Goal: Transaction & Acquisition: Purchase product/service

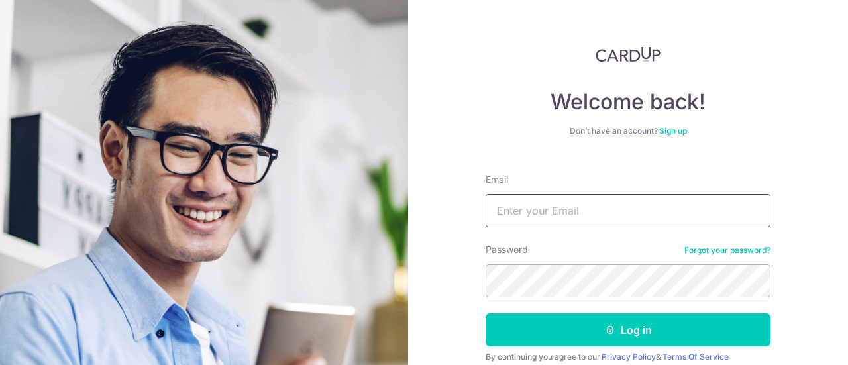
click at [659, 210] on input "Email" at bounding box center [628, 210] width 285 height 33
type input "racecar_lkf@hotmail.com"
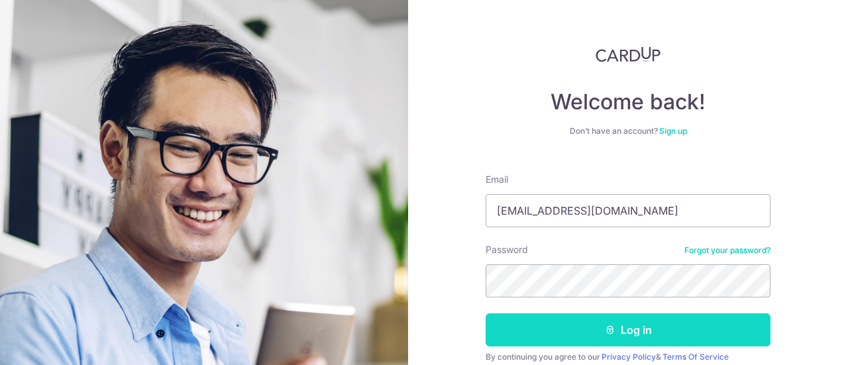
click at [621, 329] on button "Log in" at bounding box center [628, 329] width 285 height 33
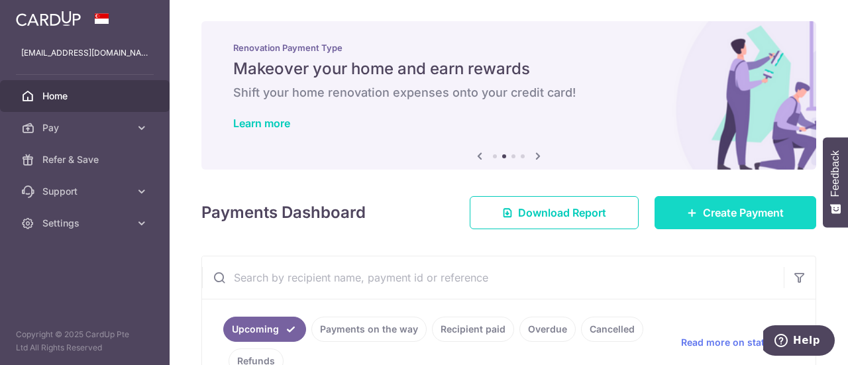
click at [722, 207] on span "Create Payment" at bounding box center [743, 213] width 81 height 16
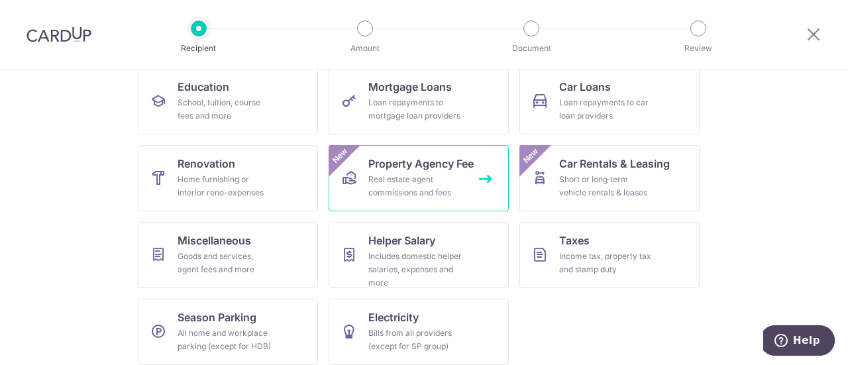
scroll to position [227, 0]
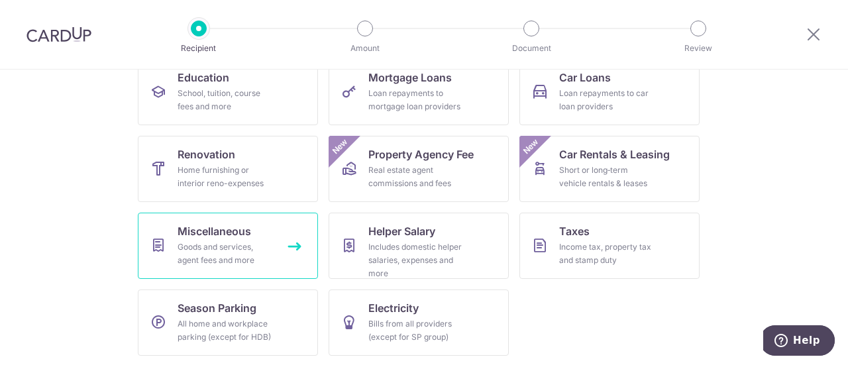
click at [292, 252] on link "Miscellaneous Goods and services, agent fees and more" at bounding box center [228, 246] width 180 height 66
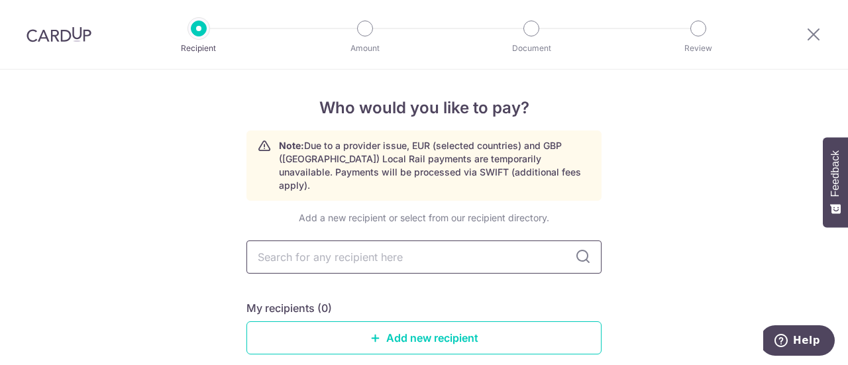
click at [518, 241] on input "text" at bounding box center [424, 257] width 355 height 33
type input "airo"
type input "aircon"
type input "a"
type input "Airco"
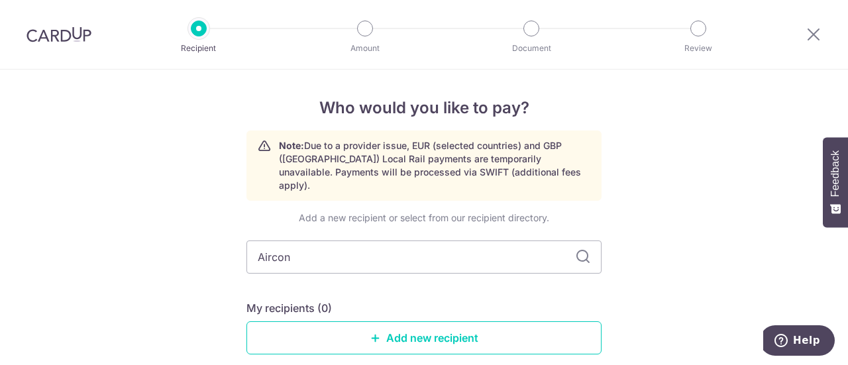
type input "Aircon"
type input "Aircon Designs Pte Ltd"
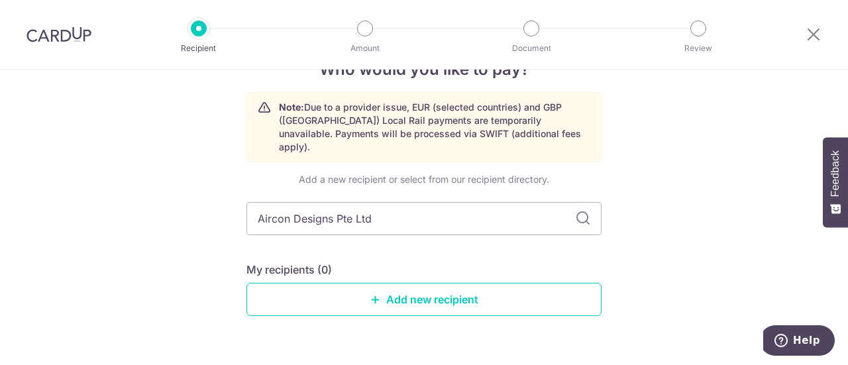
scroll to position [58, 0]
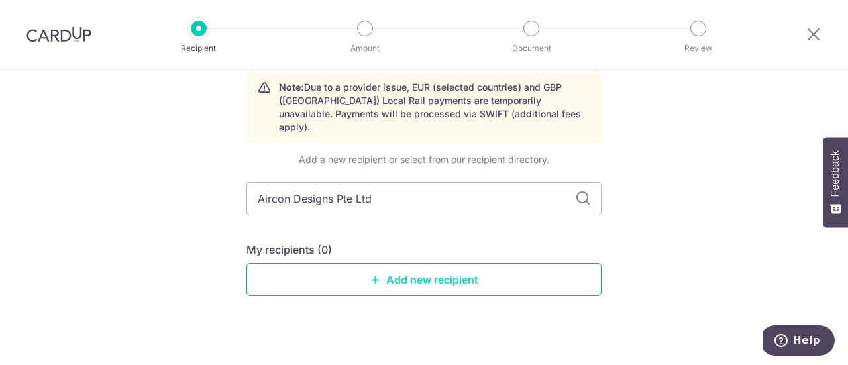
click at [447, 266] on link "Add new recipient" at bounding box center [424, 279] width 355 height 33
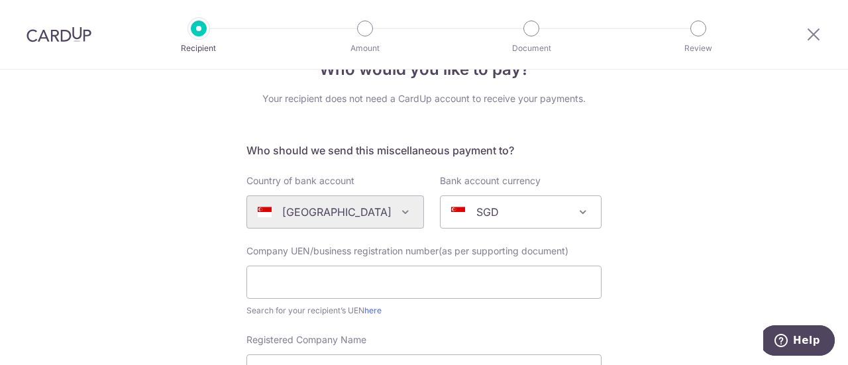
scroll to position [66, 0]
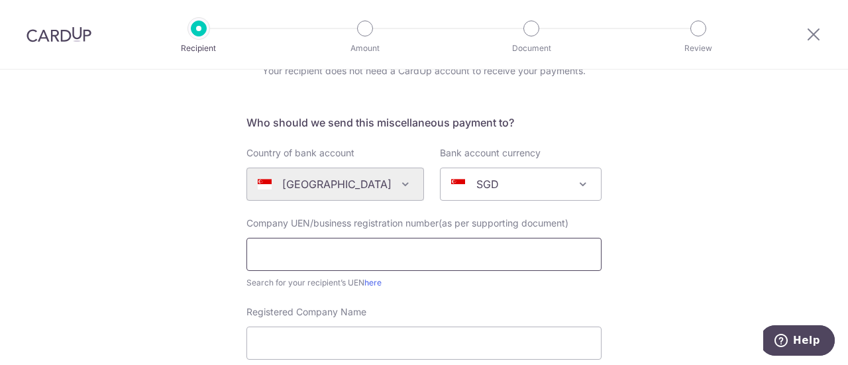
click at [503, 251] on input "text" at bounding box center [424, 254] width 355 height 33
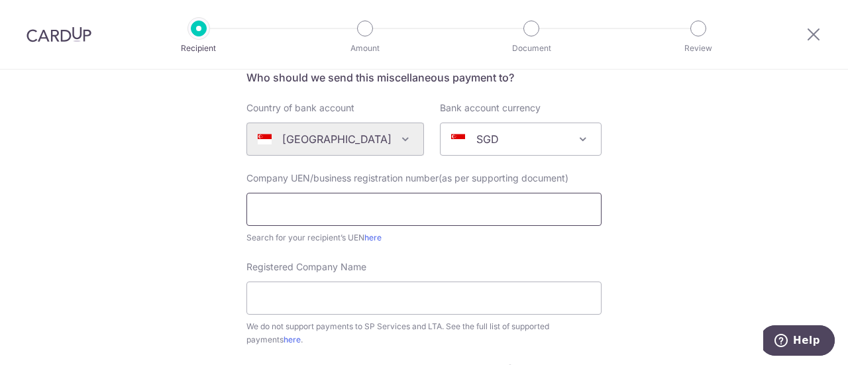
scroll to position [133, 0]
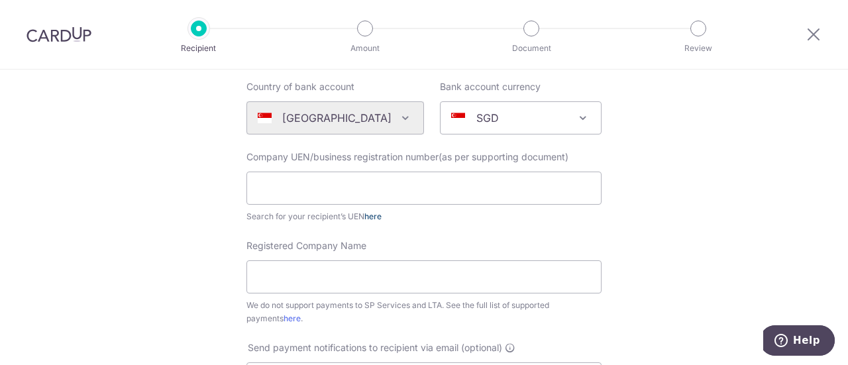
click at [370, 214] on link "here" at bounding box center [372, 216] width 17 height 10
click at [317, 183] on input "text" at bounding box center [424, 188] width 355 height 33
paste input "199405969E"
type input "199405969E"
click at [341, 269] on input "Registered Company Name" at bounding box center [424, 276] width 355 height 33
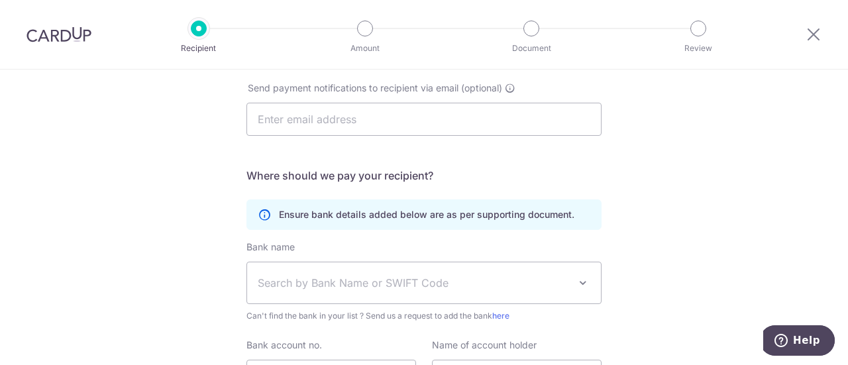
scroll to position [525, 0]
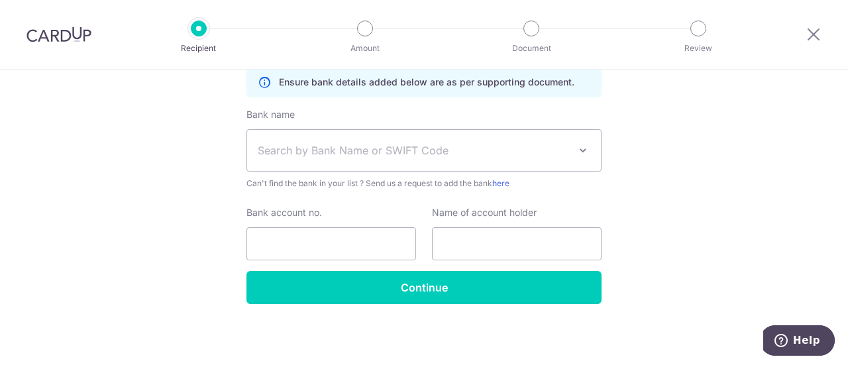
type input "Aircon Designs Pte Ltd"
click at [577, 148] on span at bounding box center [583, 150] width 16 height 16
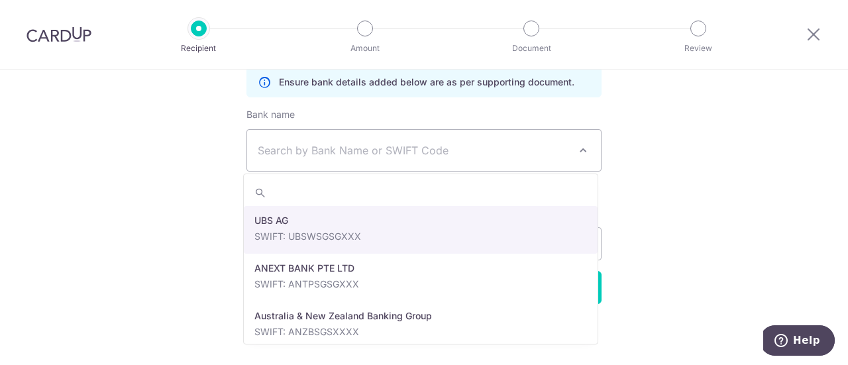
click at [456, 145] on span "Search by Bank Name or SWIFT Code" at bounding box center [413, 150] width 311 height 16
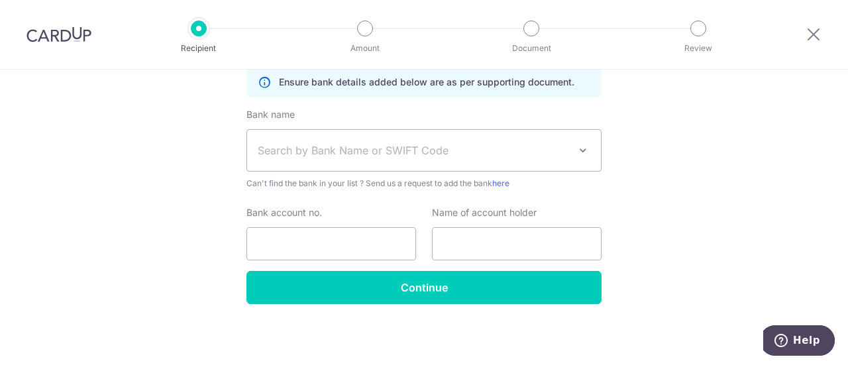
click at [461, 169] on span "Search by Bank Name or SWIFT Code" at bounding box center [424, 150] width 354 height 41
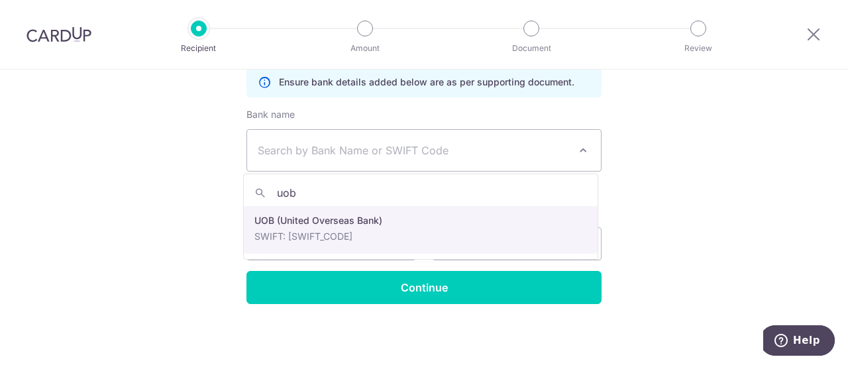
type input "uob"
select select "18"
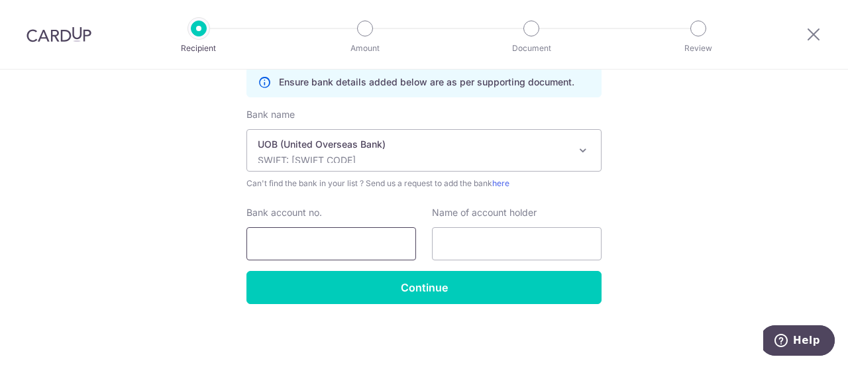
click at [383, 244] on input "Bank account no." at bounding box center [332, 243] width 170 height 33
type input "9313430223"
click at [491, 242] on input "text" at bounding box center [517, 243] width 170 height 33
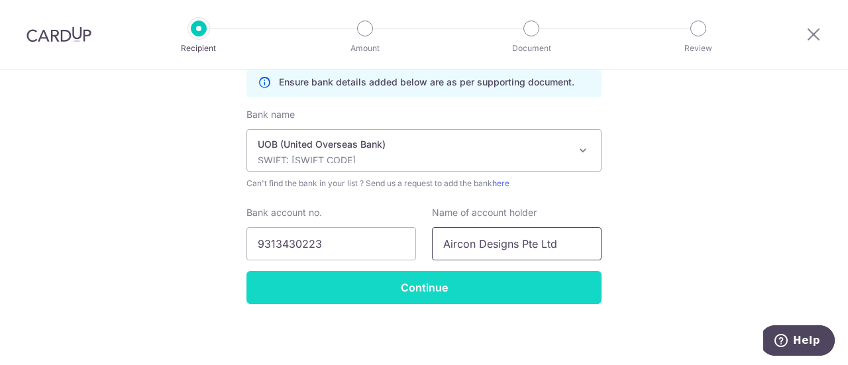
type input "Aircon Designs Pte Ltd"
click at [494, 282] on input "Continue" at bounding box center [424, 287] width 355 height 33
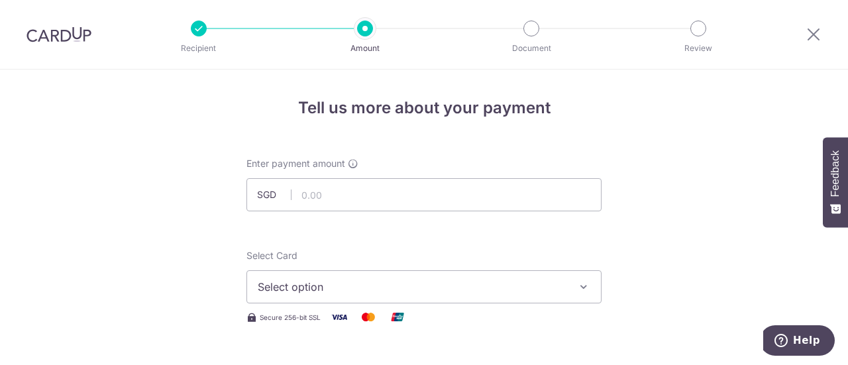
click at [586, 283] on icon "button" at bounding box center [583, 286] width 13 height 13
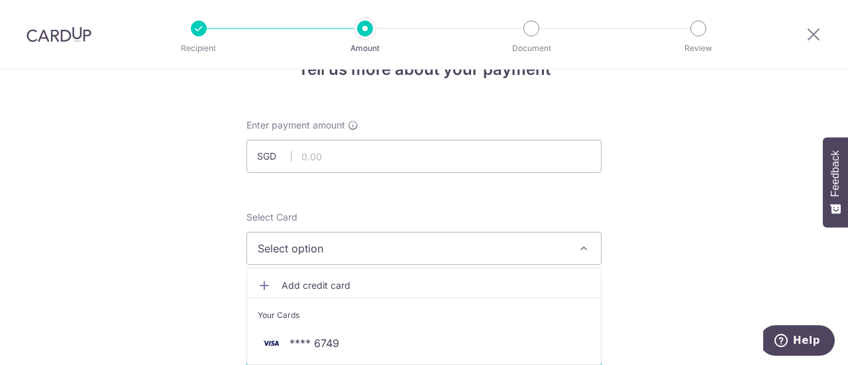
scroll to position [66, 0]
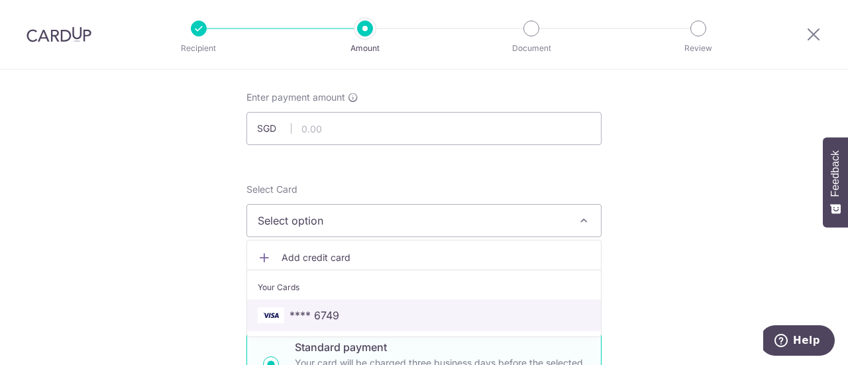
click at [319, 313] on span "**** 6749" at bounding box center [315, 315] width 50 height 16
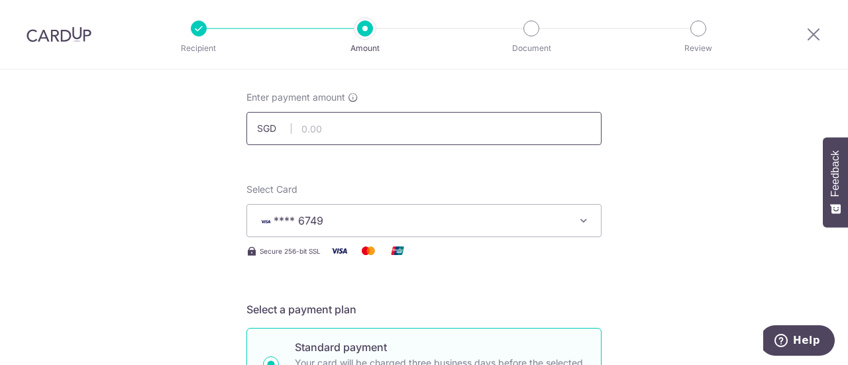
click at [338, 134] on input "text" at bounding box center [424, 128] width 355 height 33
type input "586.00"
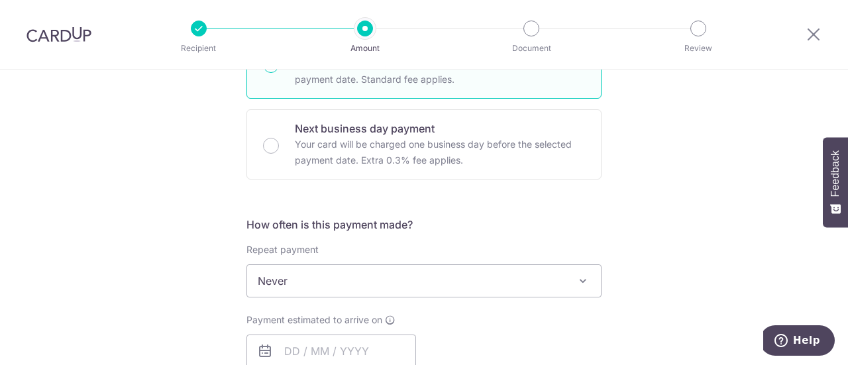
scroll to position [398, 0]
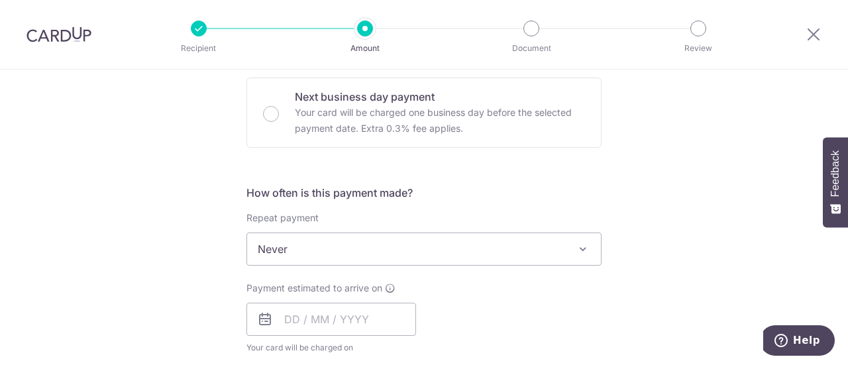
click at [579, 250] on span at bounding box center [583, 249] width 16 height 16
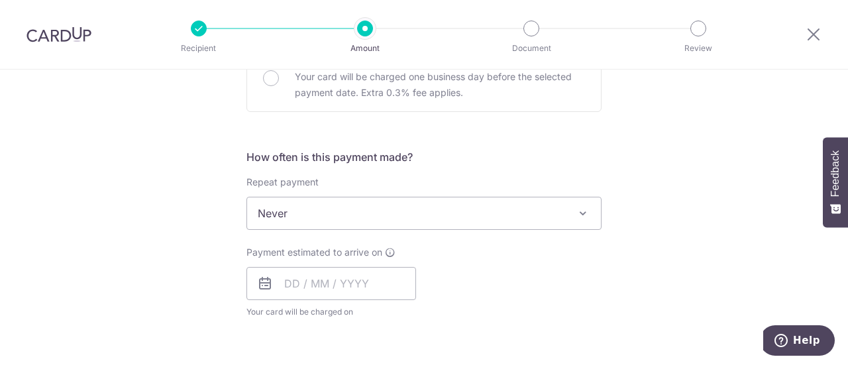
scroll to position [464, 0]
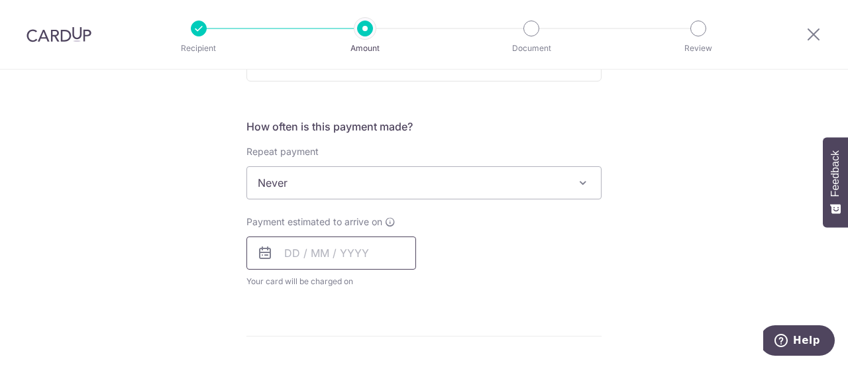
click at [331, 241] on input "text" at bounding box center [332, 253] width 170 height 33
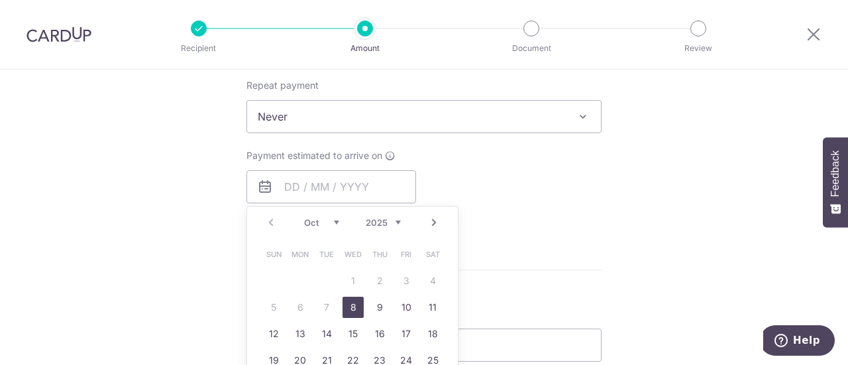
click at [351, 308] on link "8" at bounding box center [353, 307] width 21 height 21
type input "[DATE]"
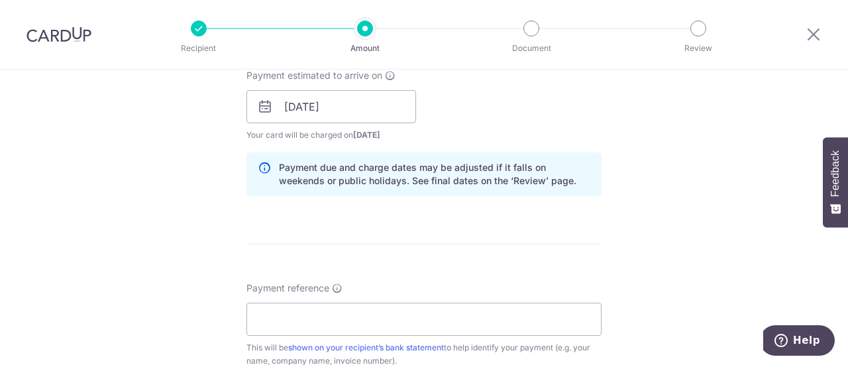
scroll to position [663, 0]
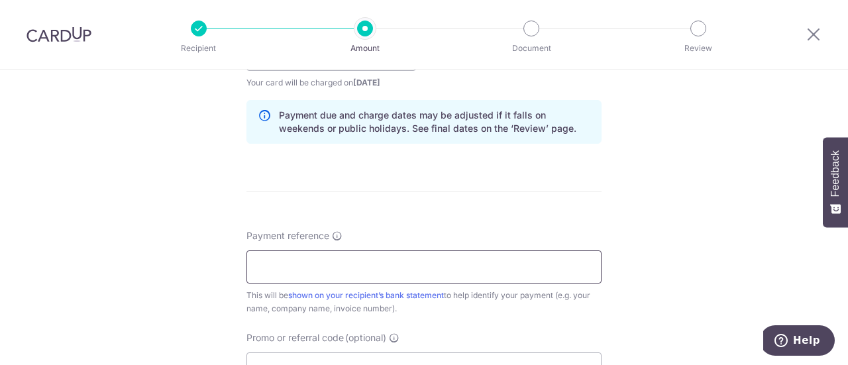
click at [447, 267] on input "Payment reference" at bounding box center [424, 266] width 355 height 33
click at [277, 266] on input "Payment reference" at bounding box center [424, 266] width 355 height 33
paste input "3NEWR4"
type input "3NEWR4"
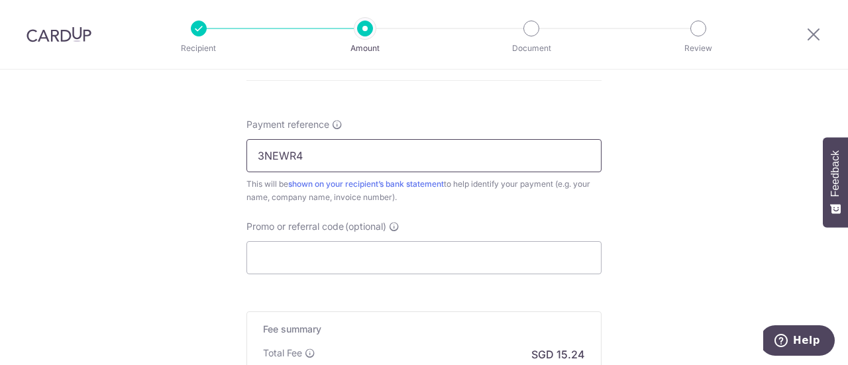
scroll to position [795, 0]
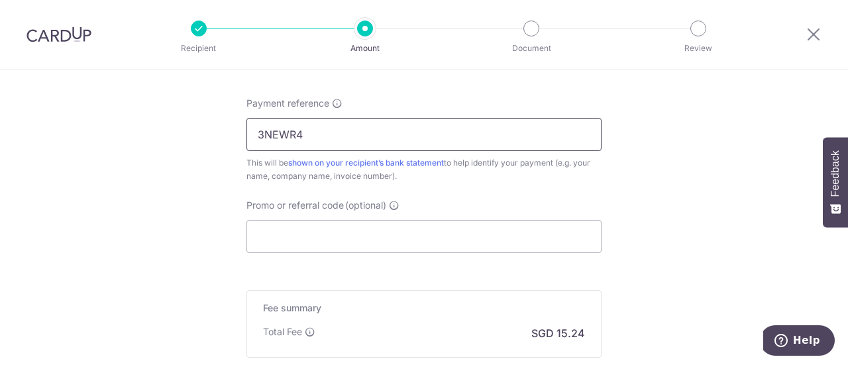
drag, startPoint x: 355, startPoint y: 135, endPoint x: 176, endPoint y: 148, distance: 178.8
click at [284, 235] on input "Promo or referral code (optional)" at bounding box center [424, 236] width 355 height 33
paste input "3NEWR4"
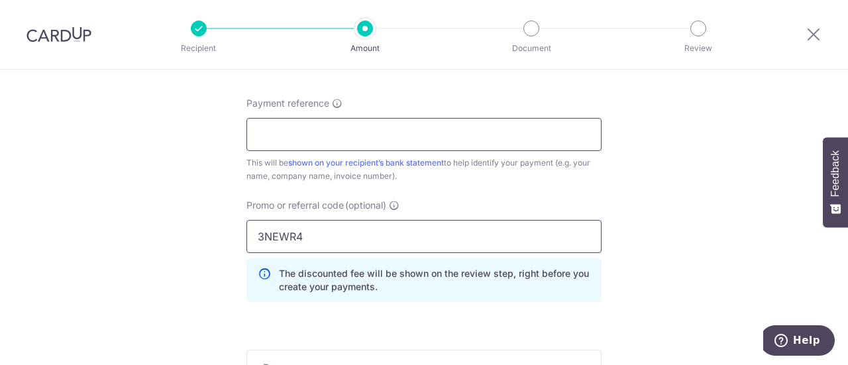
type input "3NEWR4"
click at [274, 138] on input "Payment reference" at bounding box center [424, 134] width 355 height 33
type input "c"
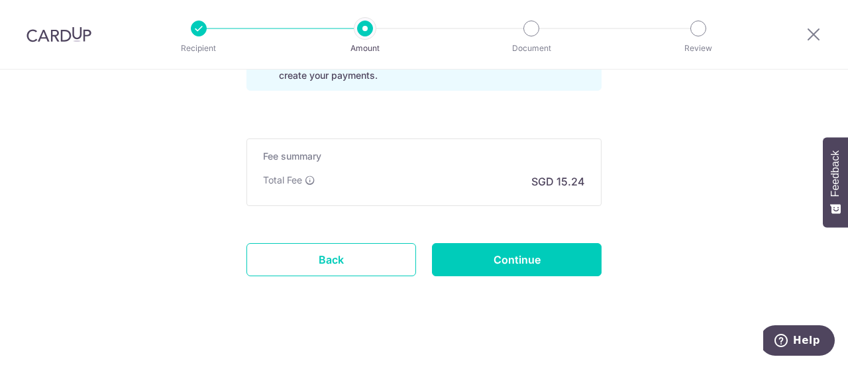
scroll to position [1013, 0]
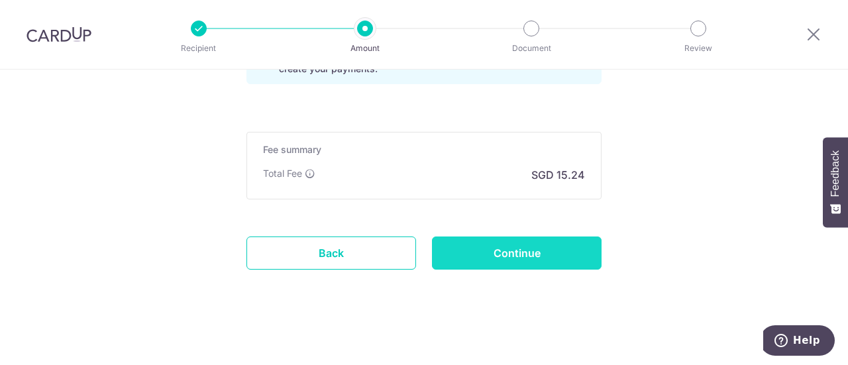
type input "CSQ/7440/25-RN"
click at [494, 249] on input "Continue" at bounding box center [517, 253] width 170 height 33
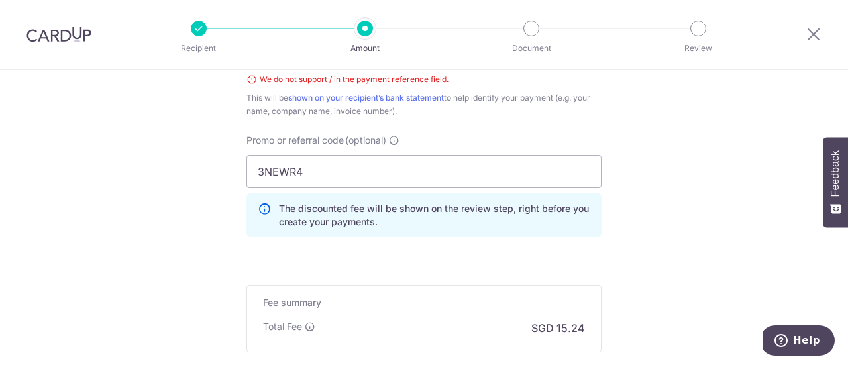
scroll to position [747, 0]
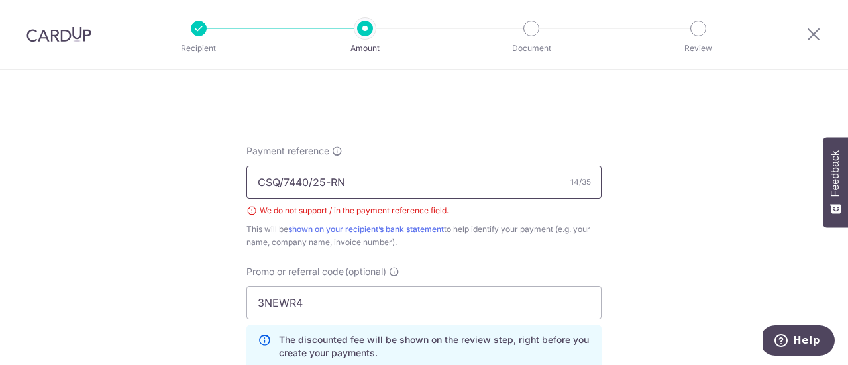
click at [282, 180] on input "CSQ/7440/25-RN" at bounding box center [424, 182] width 355 height 33
click at [307, 185] on input "CSQ7440/25-RN" at bounding box center [424, 182] width 355 height 33
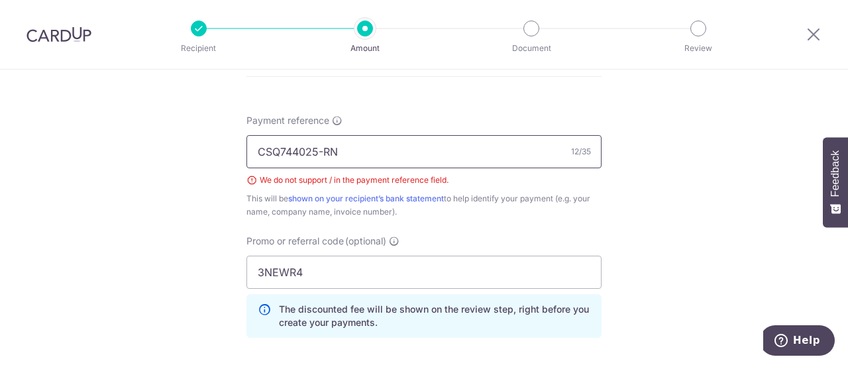
scroll to position [767, 0]
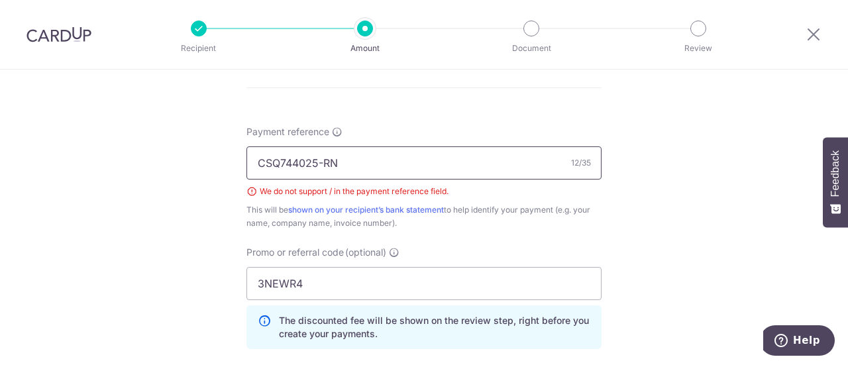
click at [322, 162] on input "CSQ744025-RN" at bounding box center [424, 162] width 355 height 33
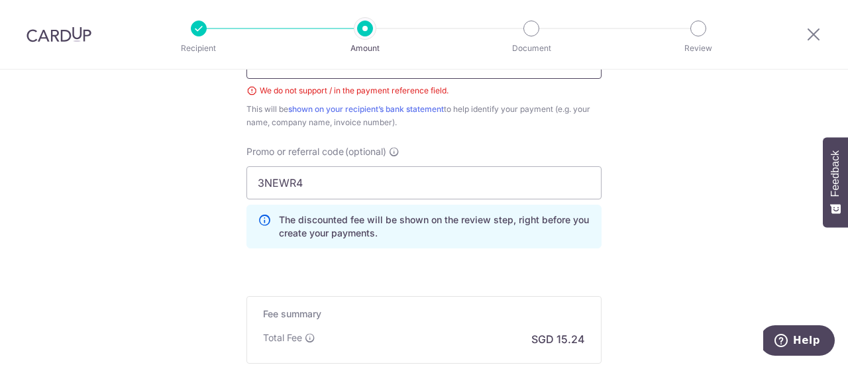
scroll to position [966, 0]
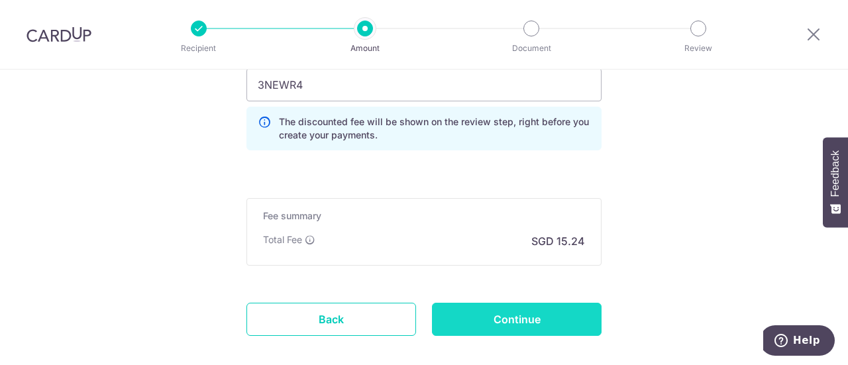
type input "CSQ744025RN"
click at [537, 321] on input "Continue" at bounding box center [517, 319] width 170 height 33
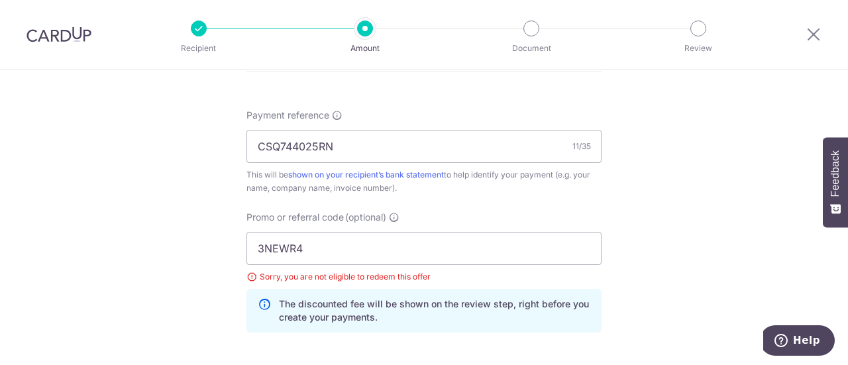
scroll to position [850, 0]
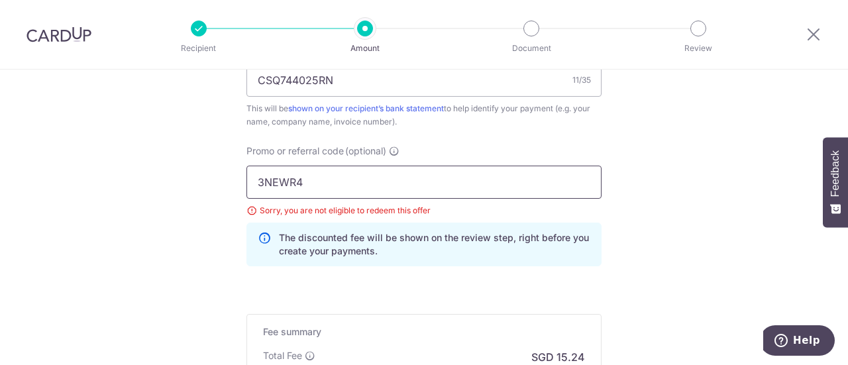
drag, startPoint x: 344, startPoint y: 174, endPoint x: 147, endPoint y: 170, distance: 196.8
paste input "3"
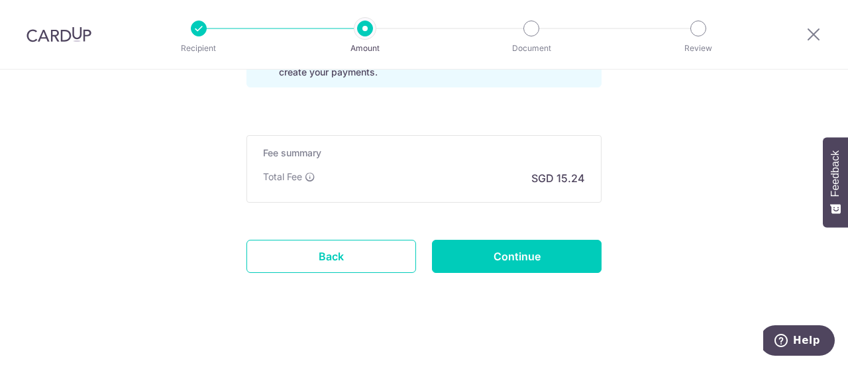
scroll to position [1032, 0]
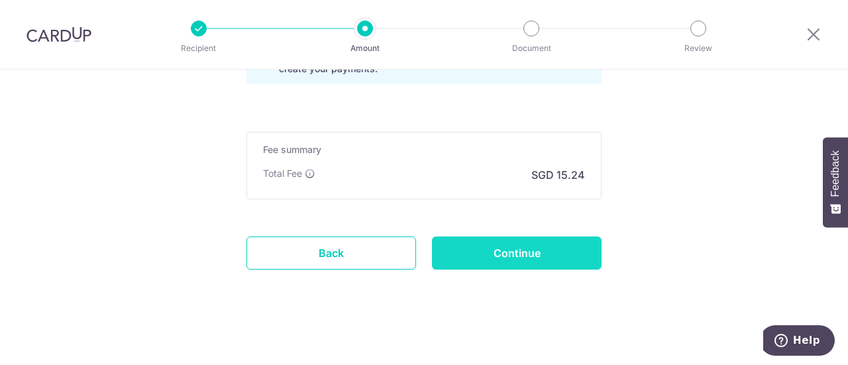
type input "3NEWR3"
click at [506, 252] on input "Continue" at bounding box center [517, 253] width 170 height 33
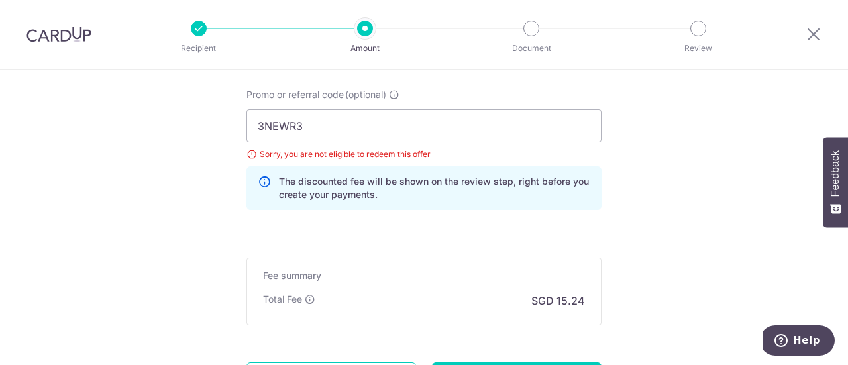
scroll to position [783, 0]
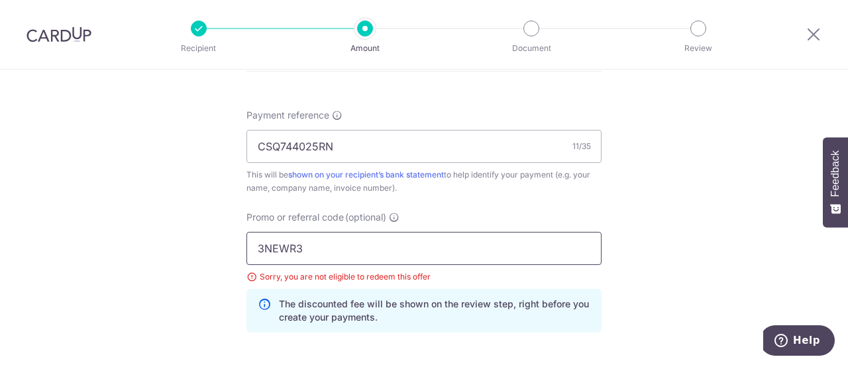
drag, startPoint x: 315, startPoint y: 251, endPoint x: 162, endPoint y: 231, distance: 155.0
type input "o"
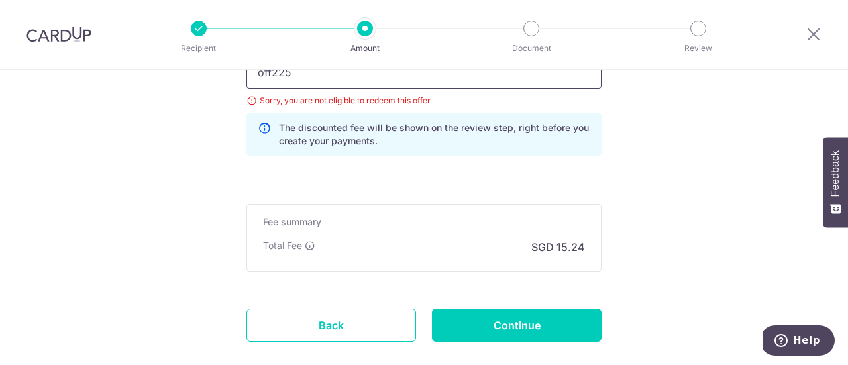
scroll to position [966, 0]
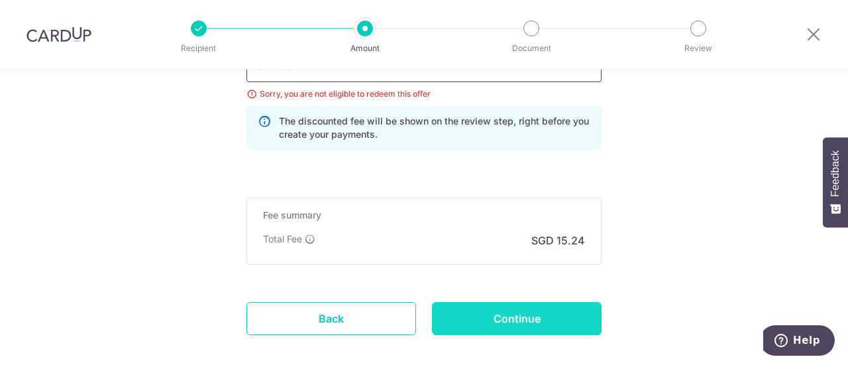
type input "off225"
click at [534, 323] on input "Continue" at bounding box center [517, 318] width 170 height 33
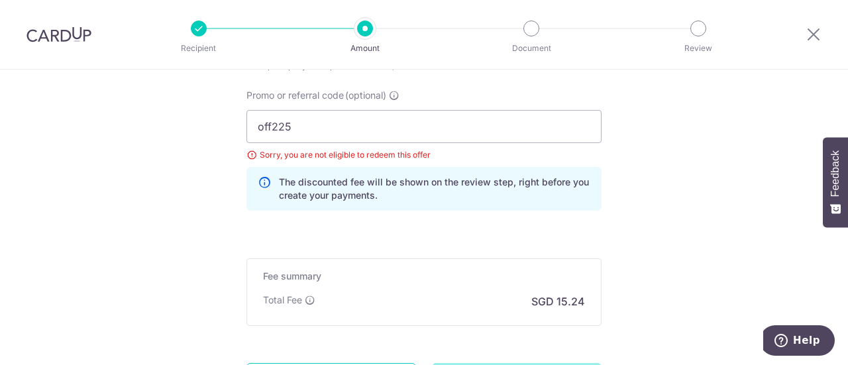
scroll to position [834, 0]
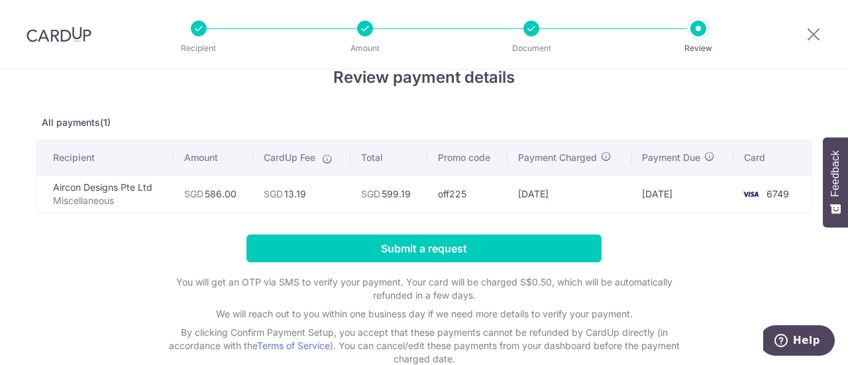
scroll to position [66, 0]
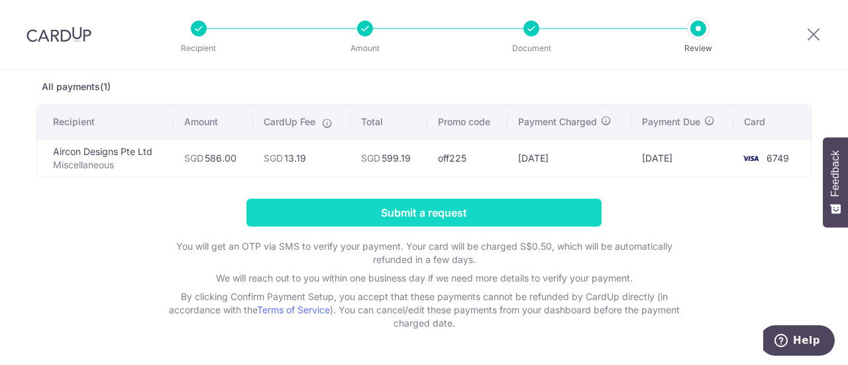
click at [474, 209] on input "Submit a request" at bounding box center [424, 213] width 355 height 28
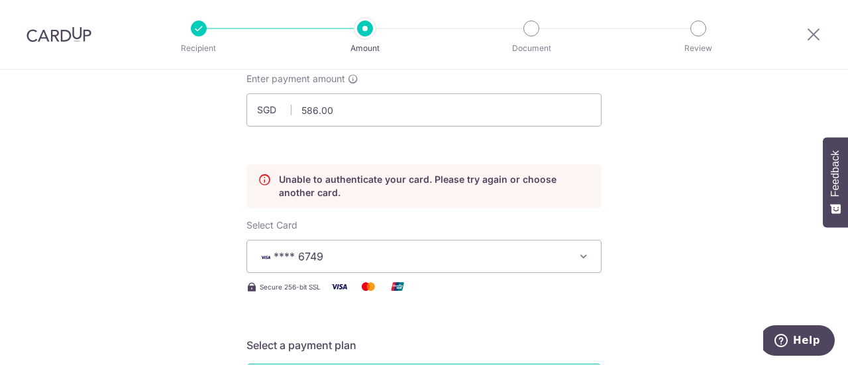
scroll to position [113, 0]
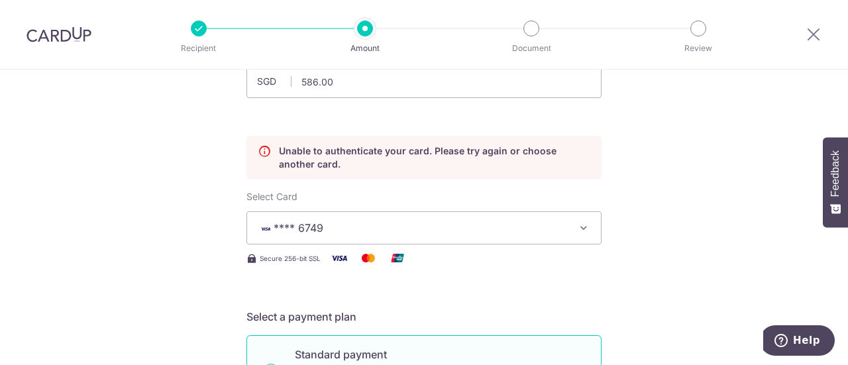
click at [577, 225] on icon "button" at bounding box center [583, 227] width 13 height 13
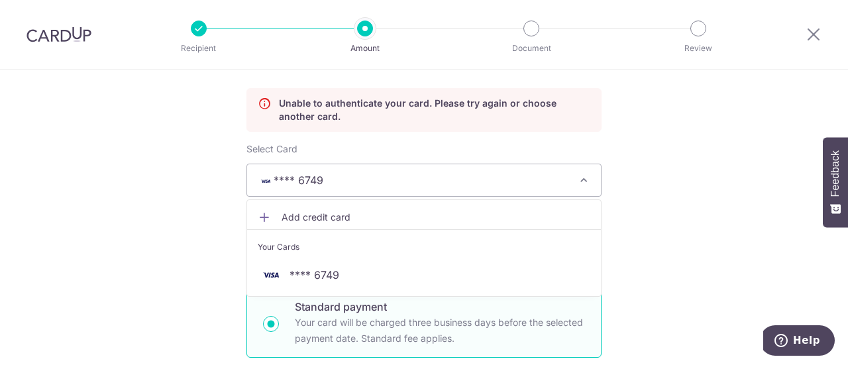
scroll to position [180, 0]
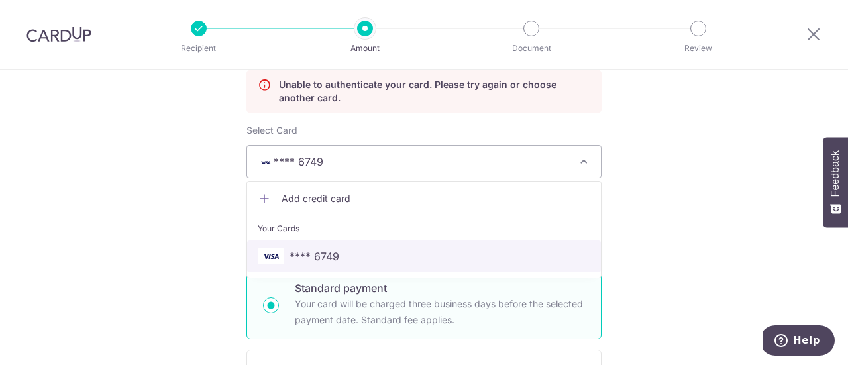
click at [327, 249] on span "**** 6749" at bounding box center [315, 257] width 50 height 16
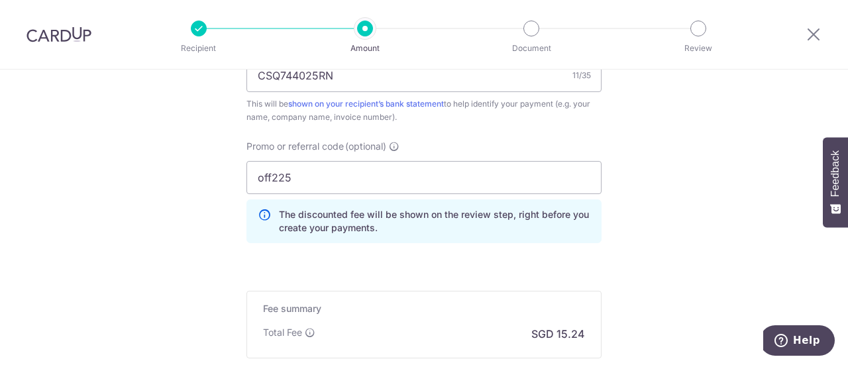
scroll to position [1041, 0]
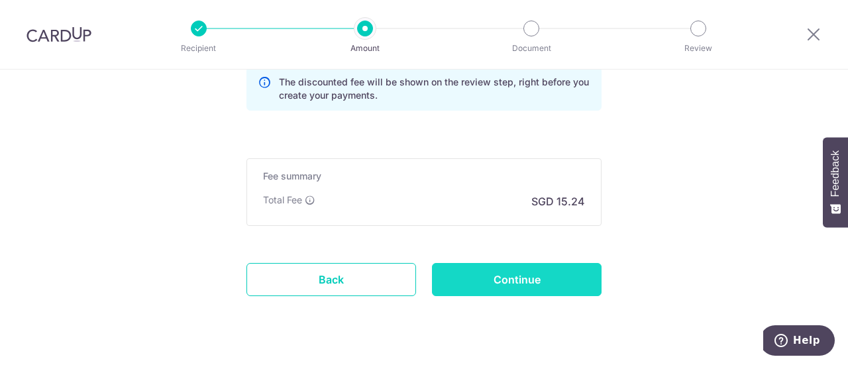
click at [551, 272] on input "Continue" at bounding box center [517, 279] width 170 height 33
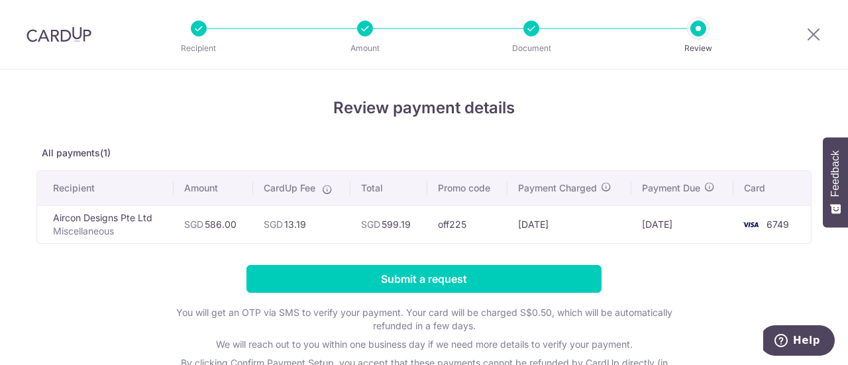
scroll to position [66, 0]
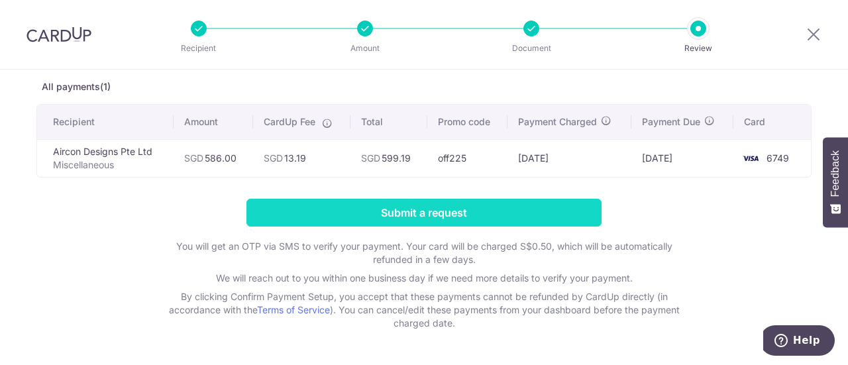
click at [527, 211] on input "Submit a request" at bounding box center [424, 213] width 355 height 28
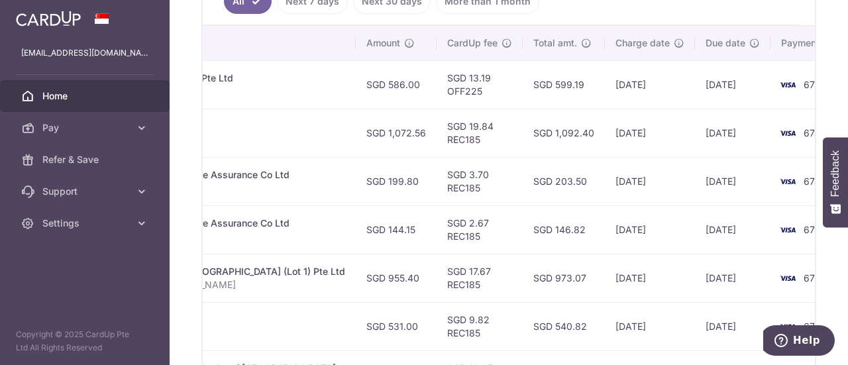
scroll to position [425, 0]
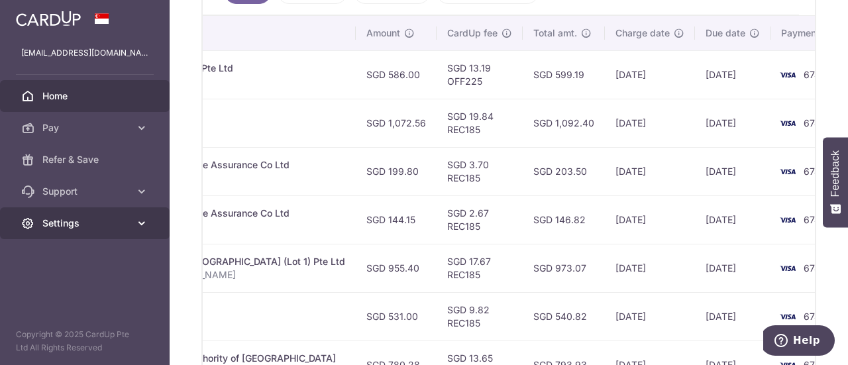
click at [143, 225] on icon at bounding box center [141, 223] width 13 height 13
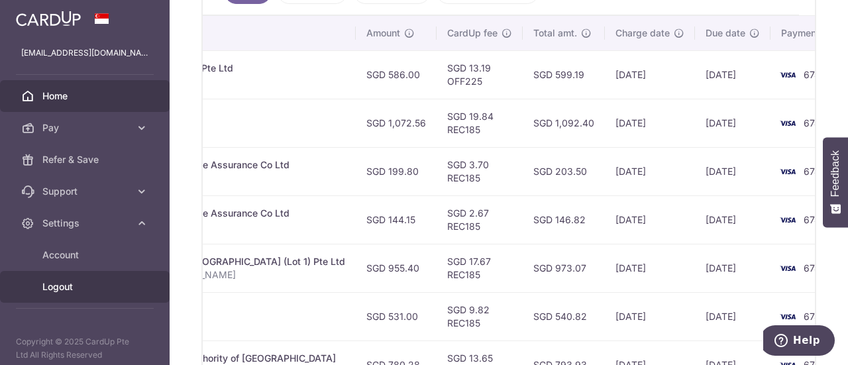
click at [80, 289] on span "Logout" at bounding box center [85, 286] width 87 height 13
